Goal: Information Seeking & Learning: Learn about a topic

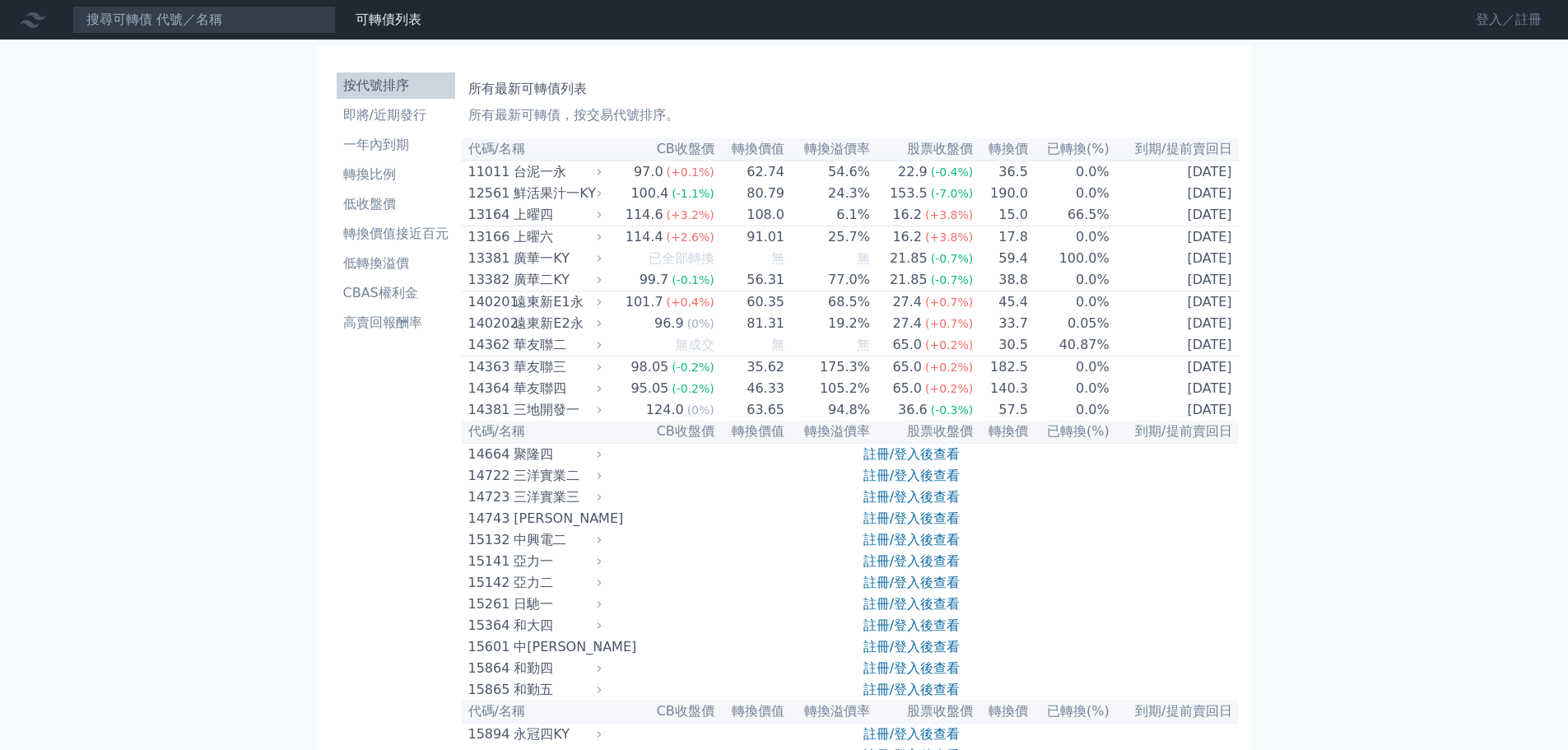
click at [1492, 17] on link "登入／註冊" at bounding box center [1508, 19] width 92 height 26
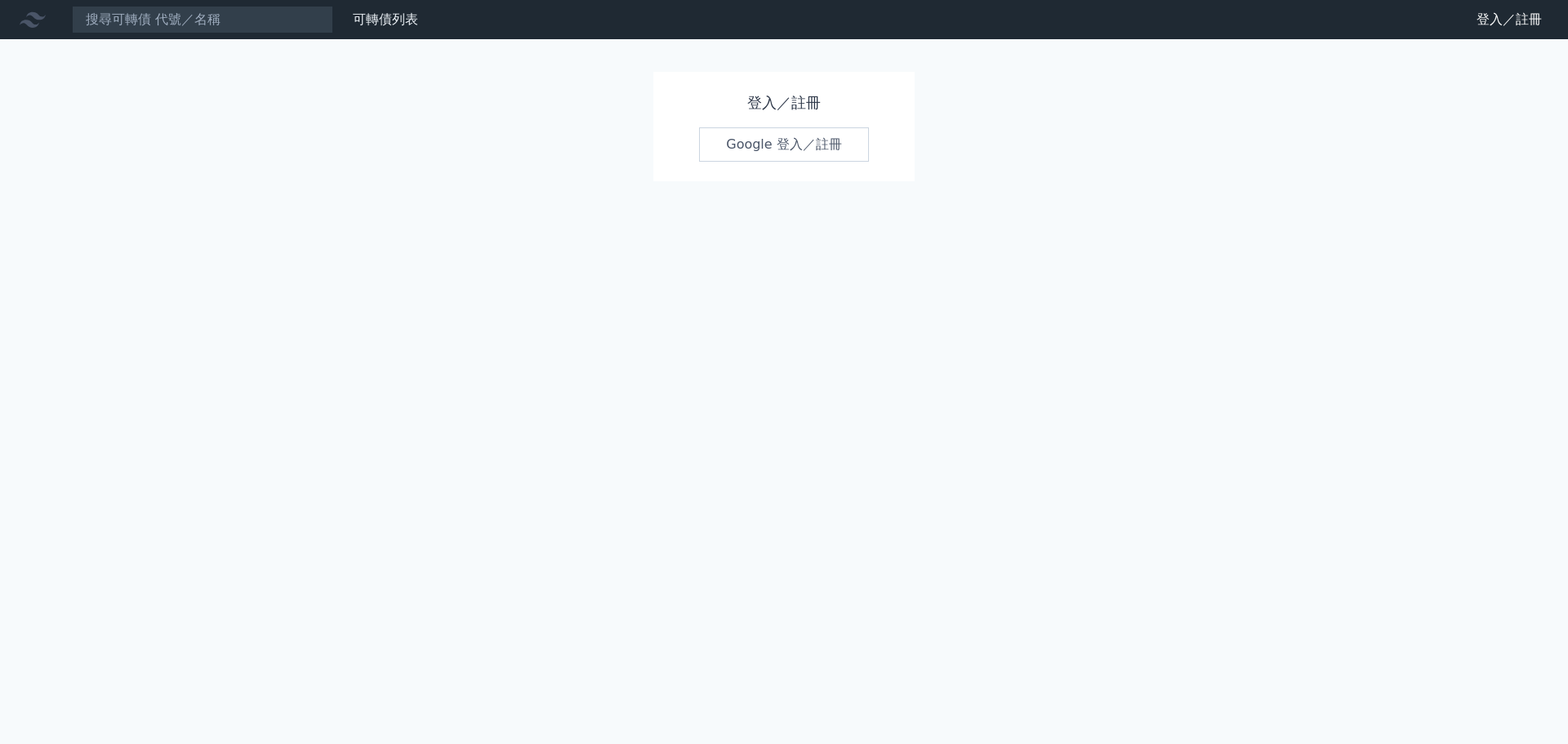
click at [813, 156] on link "Google 登入／註冊" at bounding box center [783, 144] width 170 height 34
click at [787, 151] on link "Google 登入／註冊" at bounding box center [783, 144] width 170 height 34
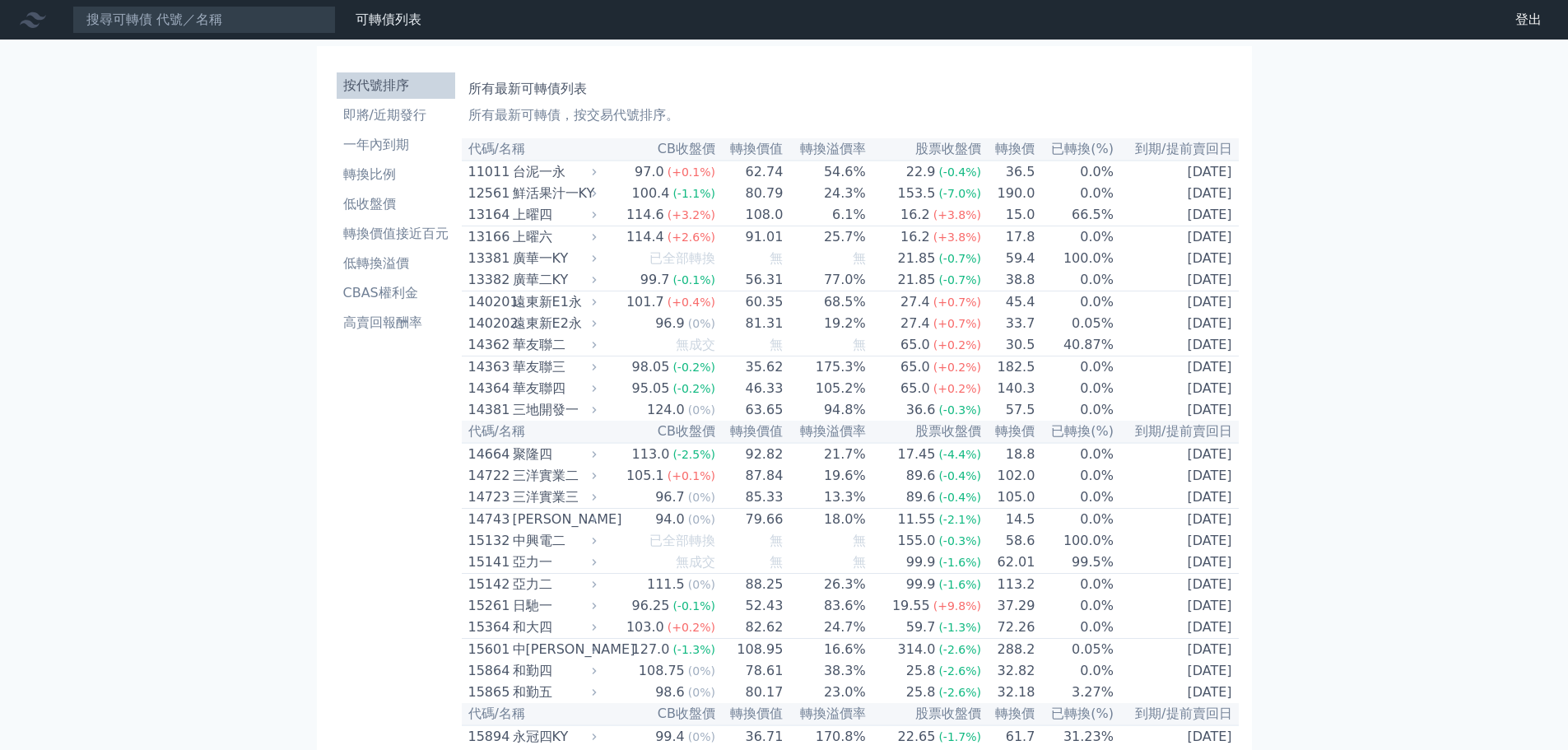
click at [382, 115] on li "即將/近期發行" at bounding box center [396, 115] width 119 height 19
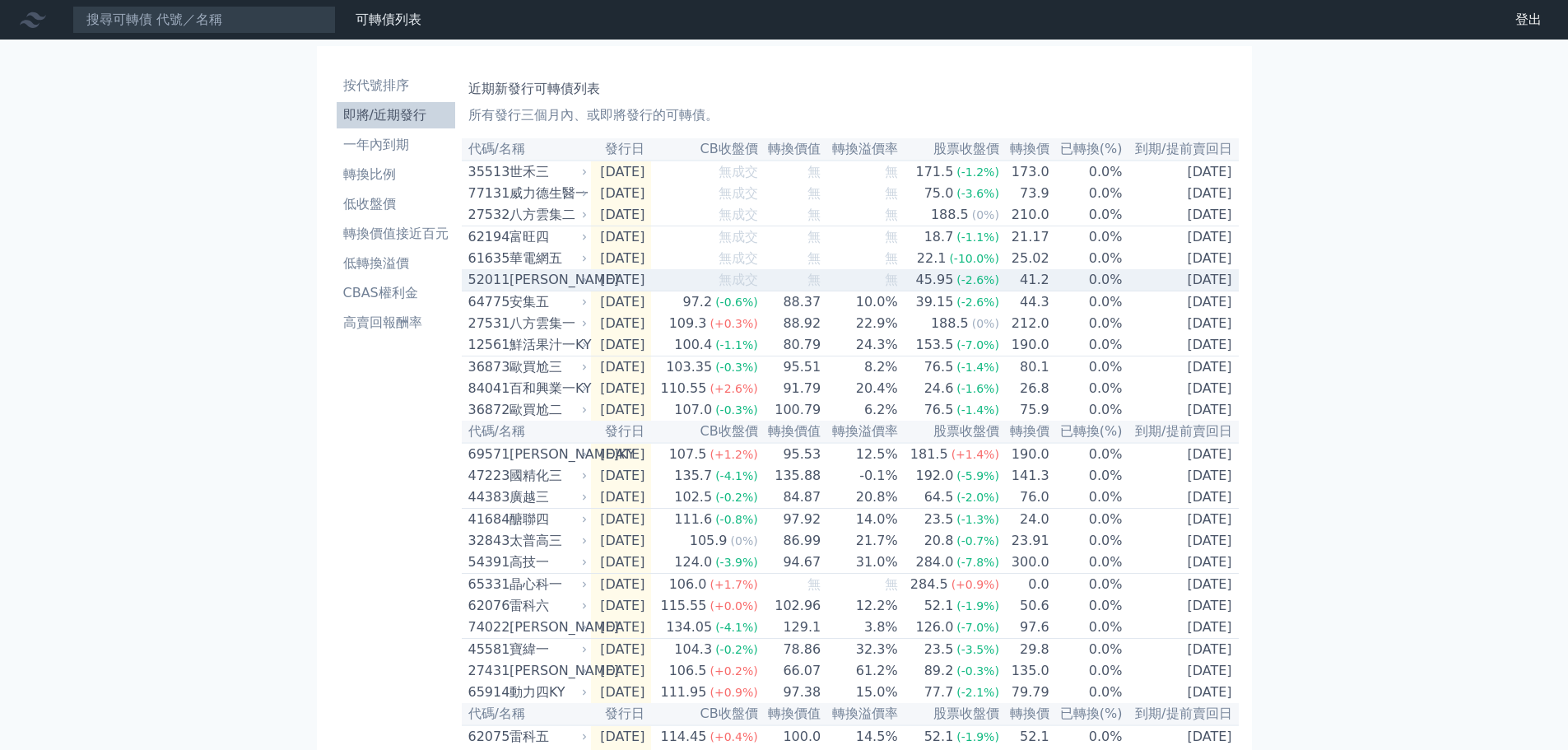
click at [631, 290] on td "2025-10-15" at bounding box center [622, 280] width 61 height 22
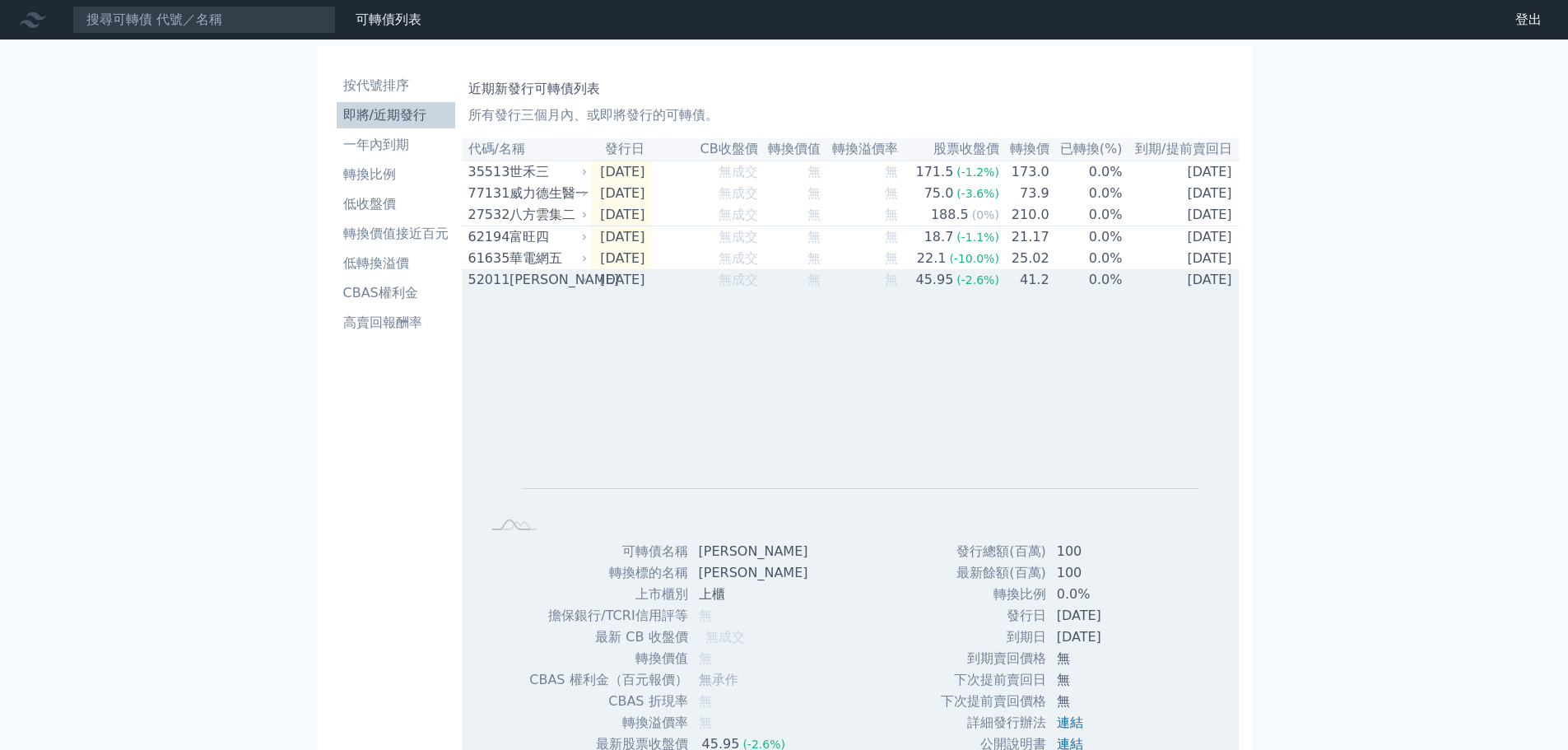
click at [563, 290] on div "[PERSON_NAME]" at bounding box center [547, 279] width 75 height 19
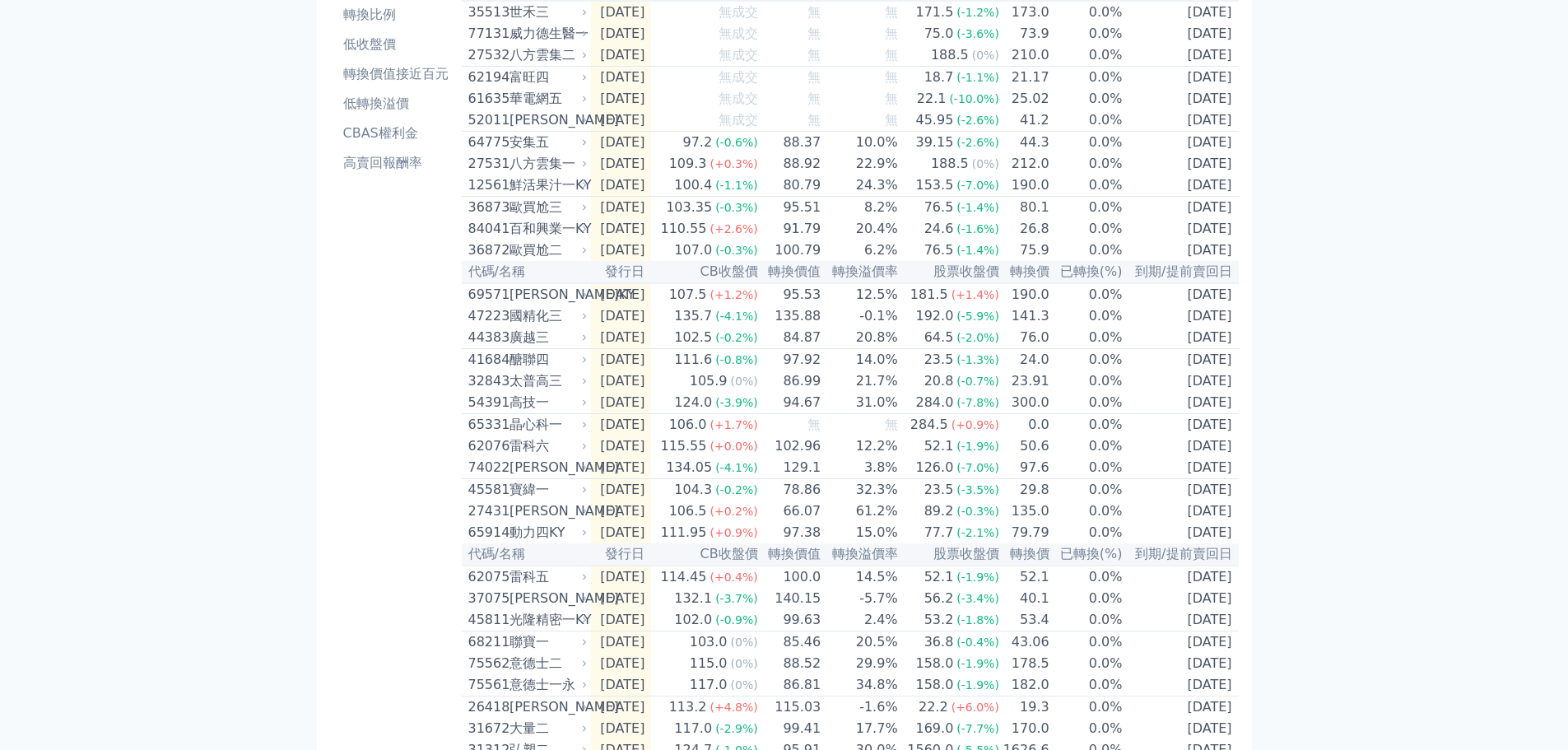
scroll to position [165, 0]
